Goal: Use online tool/utility: Utilize a website feature to perform a specific function

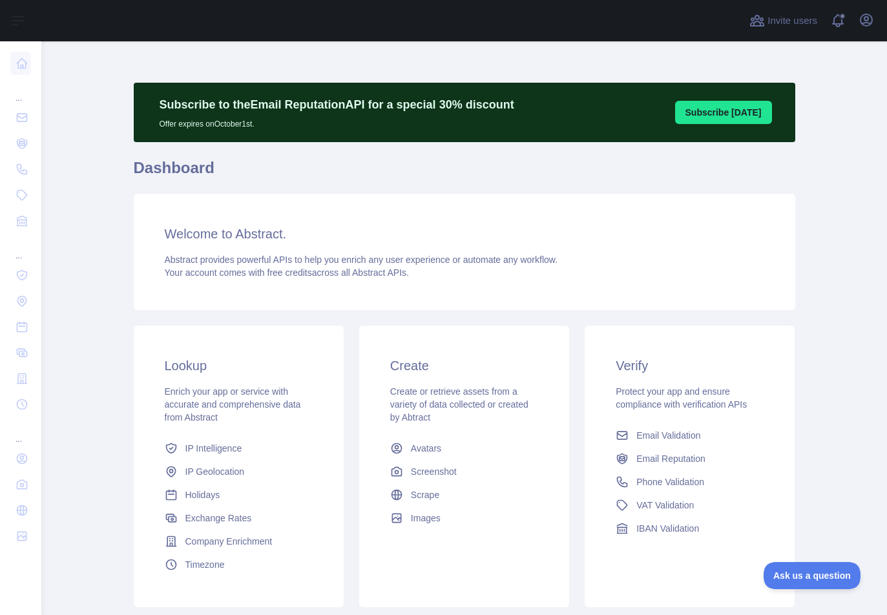
click at [561, 59] on div "Subscribe to the Email Reputation API for a special 30 % discount Offer expires…" at bounding box center [465, 372] width 662 height 662
click at [862, 27] on icon "button" at bounding box center [867, 20] width 16 height 16
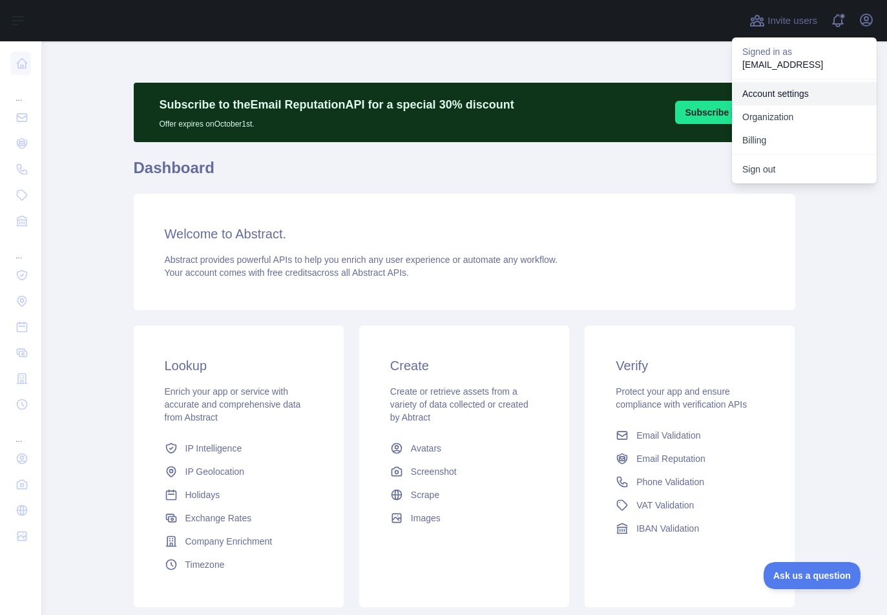
click at [771, 93] on link "Account settings" at bounding box center [804, 93] width 145 height 23
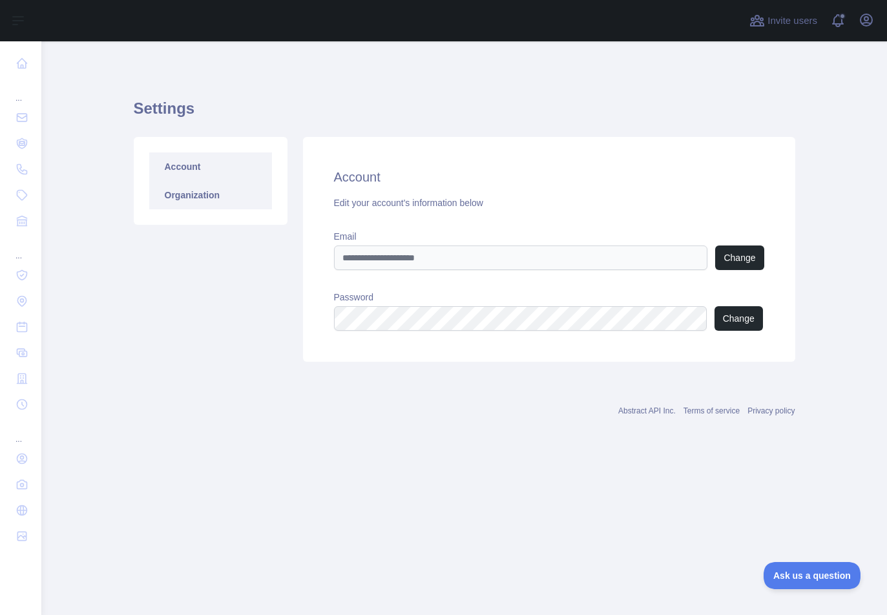
click at [206, 189] on link "Organization" at bounding box center [210, 195] width 123 height 28
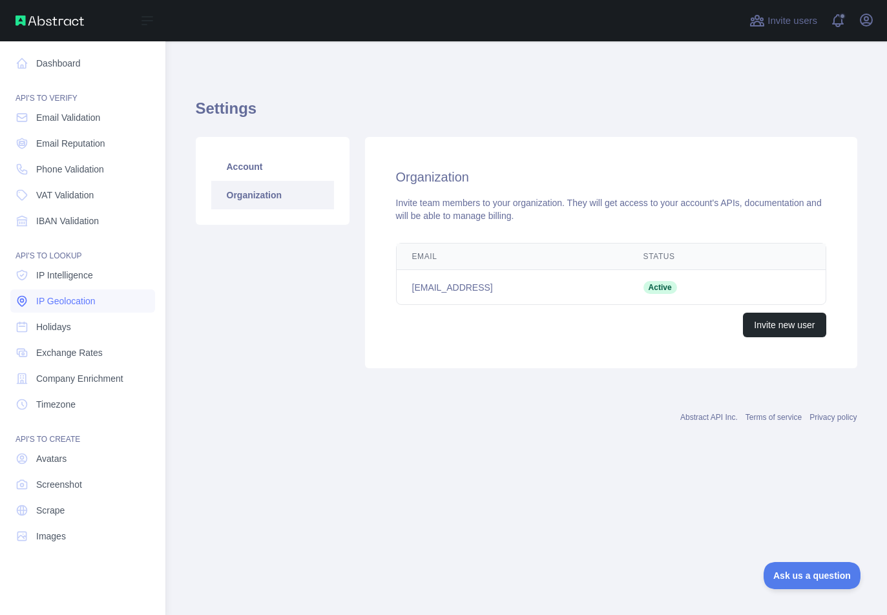
click at [73, 304] on span "IP Geolocation" at bounding box center [65, 301] width 59 height 13
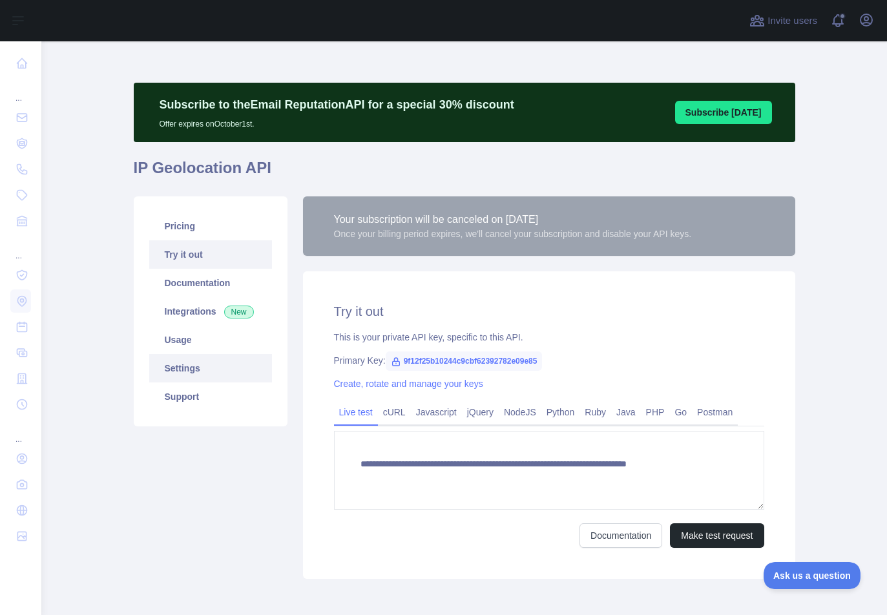
type textarea "**********"
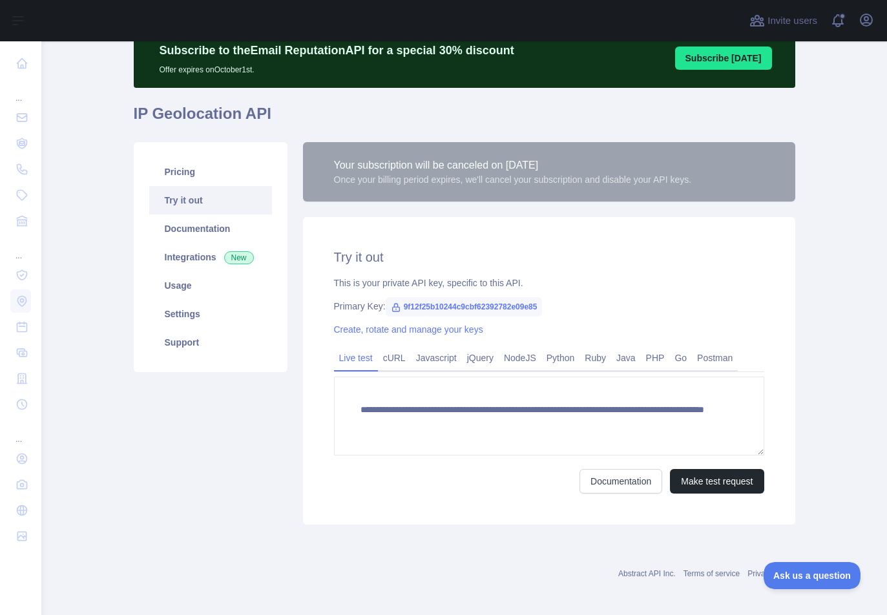
scroll to position [59, 0]
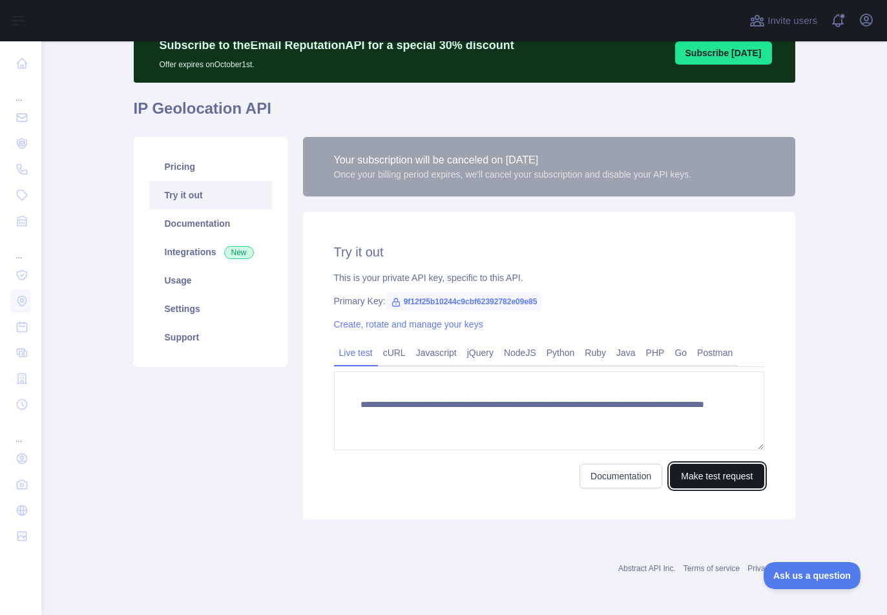
click at [714, 475] on button "Make test request" at bounding box center [717, 476] width 94 height 25
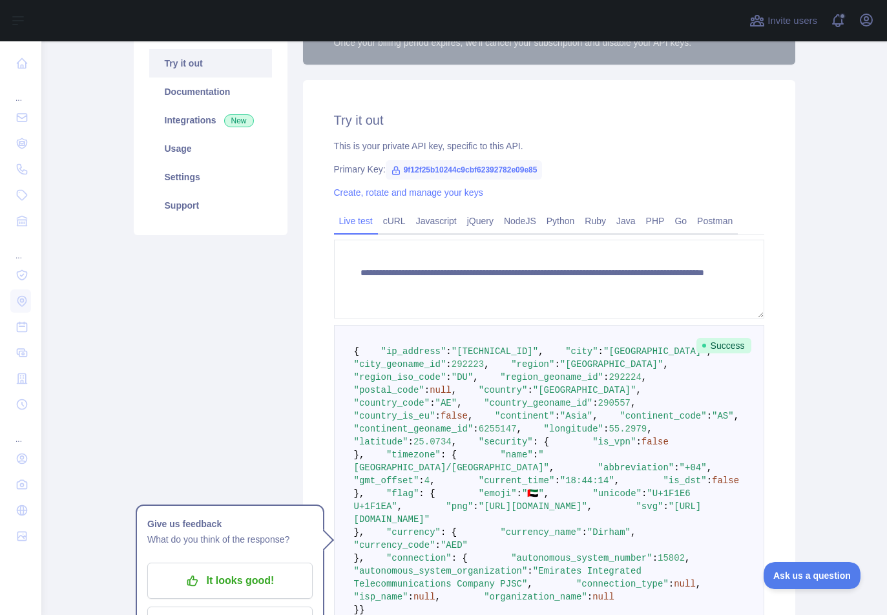
scroll to position [0, 0]
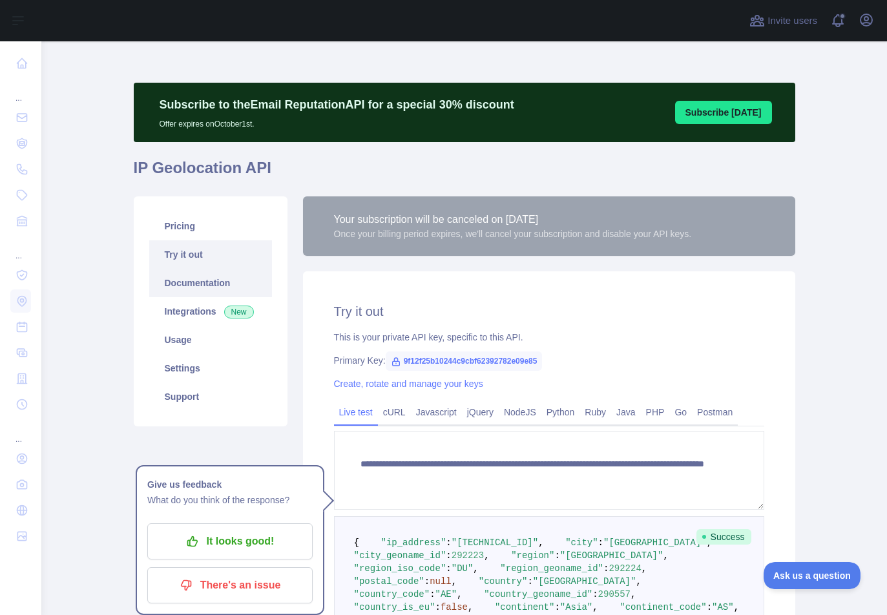
click at [210, 288] on link "Documentation" at bounding box center [210, 283] width 123 height 28
